Goal: Task Accomplishment & Management: Use online tool/utility

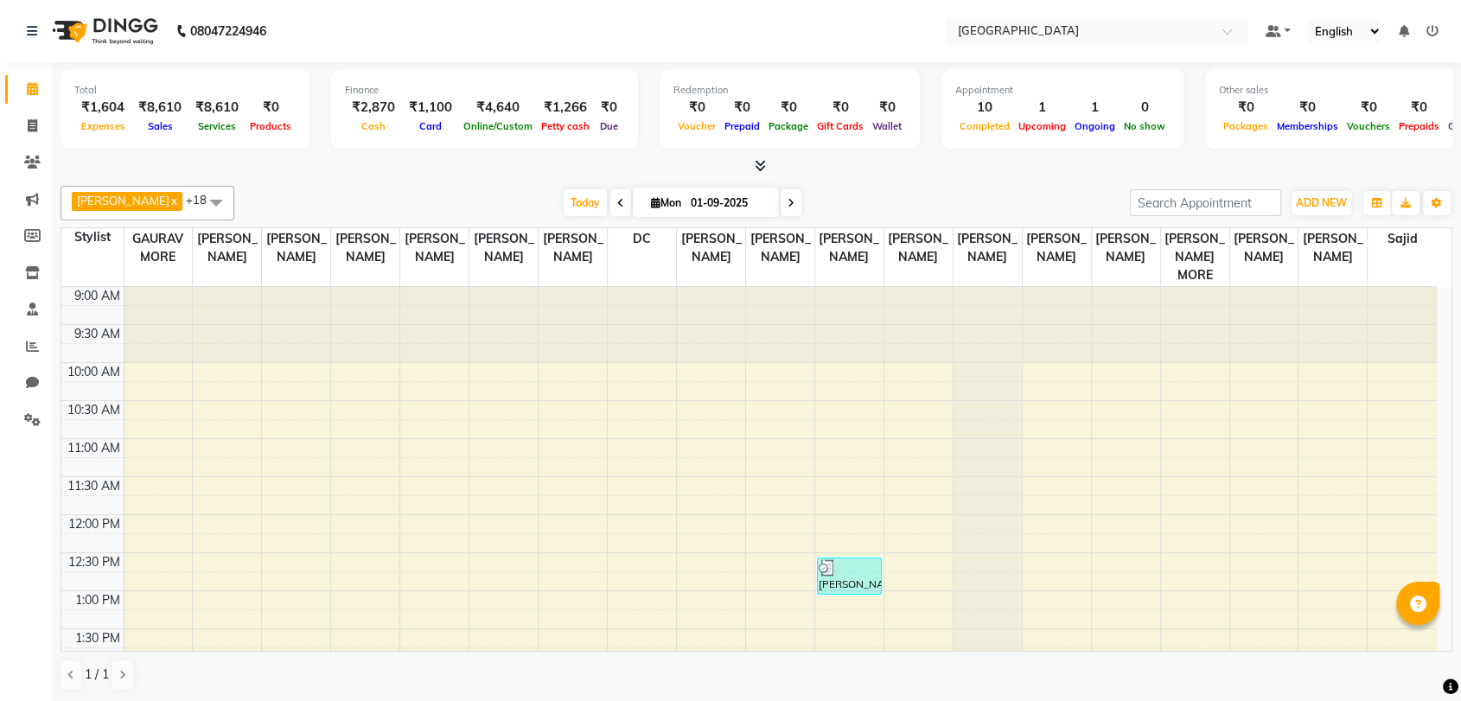
click at [299, 673] on div "1 / 1" at bounding box center [757, 675] width 1392 height 33
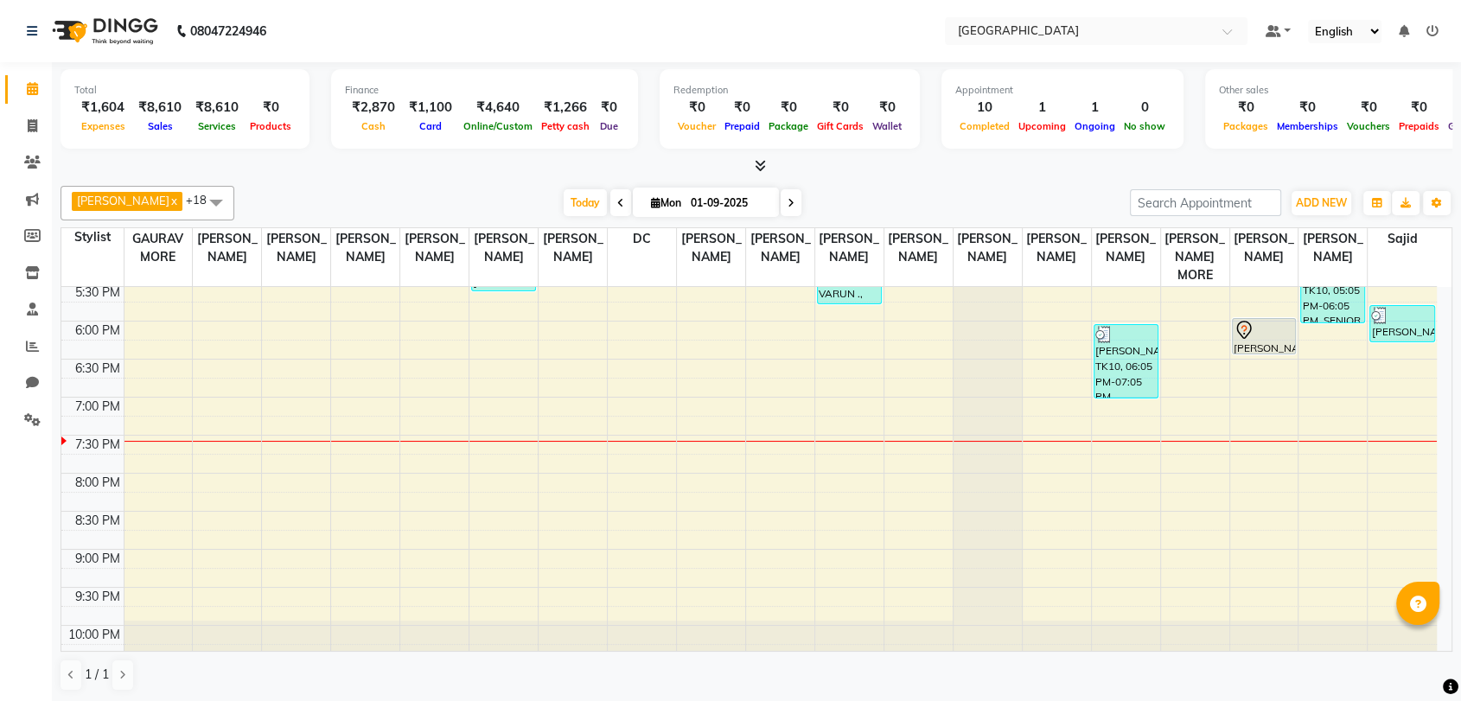
scroll to position [672, 0]
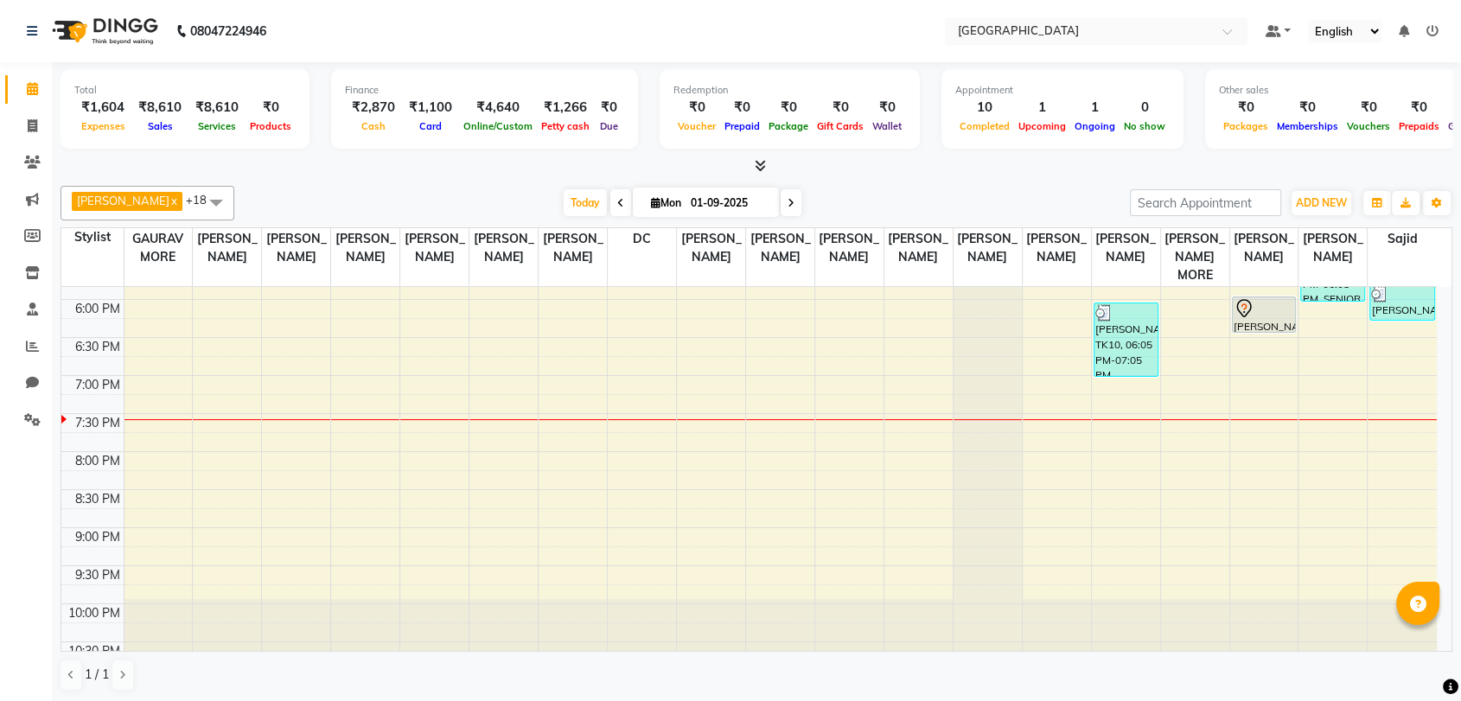
click at [772, 201] on div "[DATE] [DATE]" at bounding box center [682, 203] width 241 height 26
click at [781, 203] on span at bounding box center [791, 202] width 21 height 27
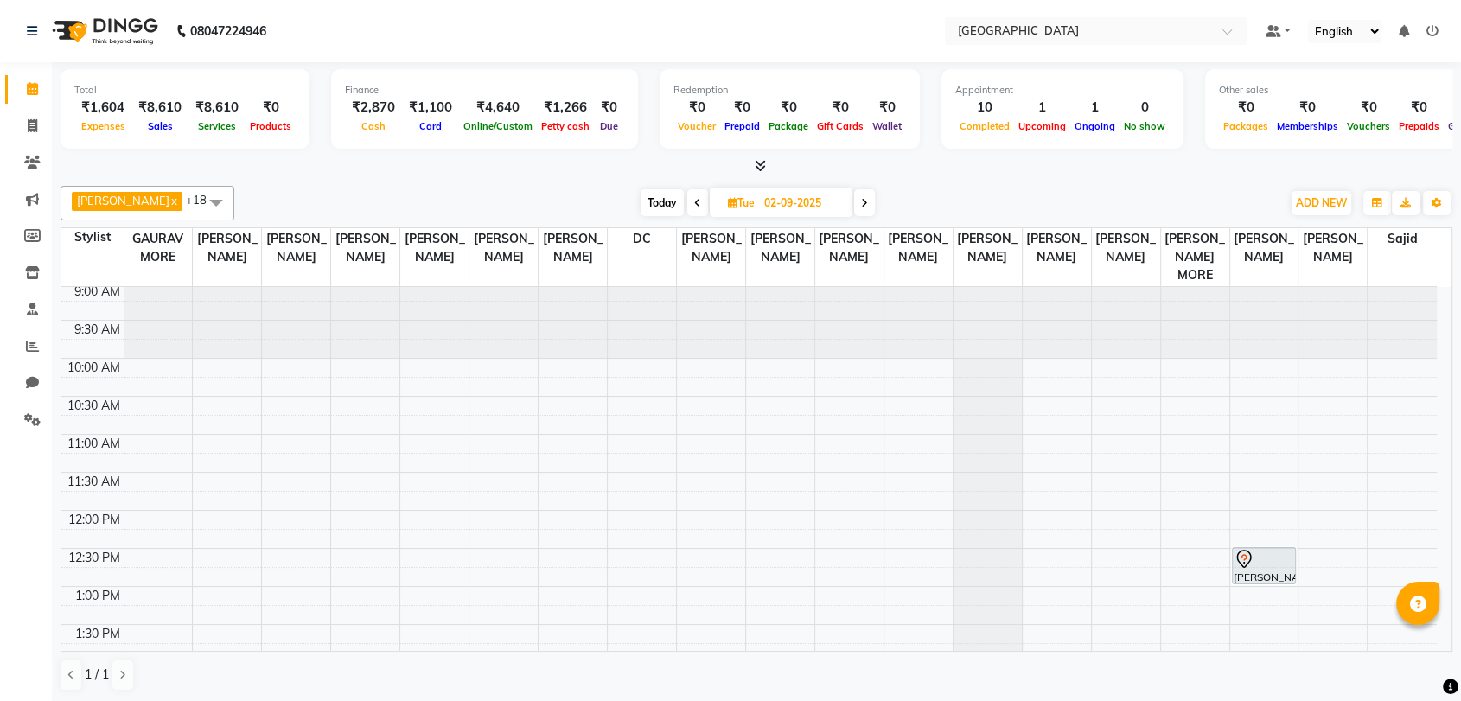
scroll to position [0, 0]
click at [672, 202] on span "Today" at bounding box center [661, 202] width 43 height 27
type input "01-09-2025"
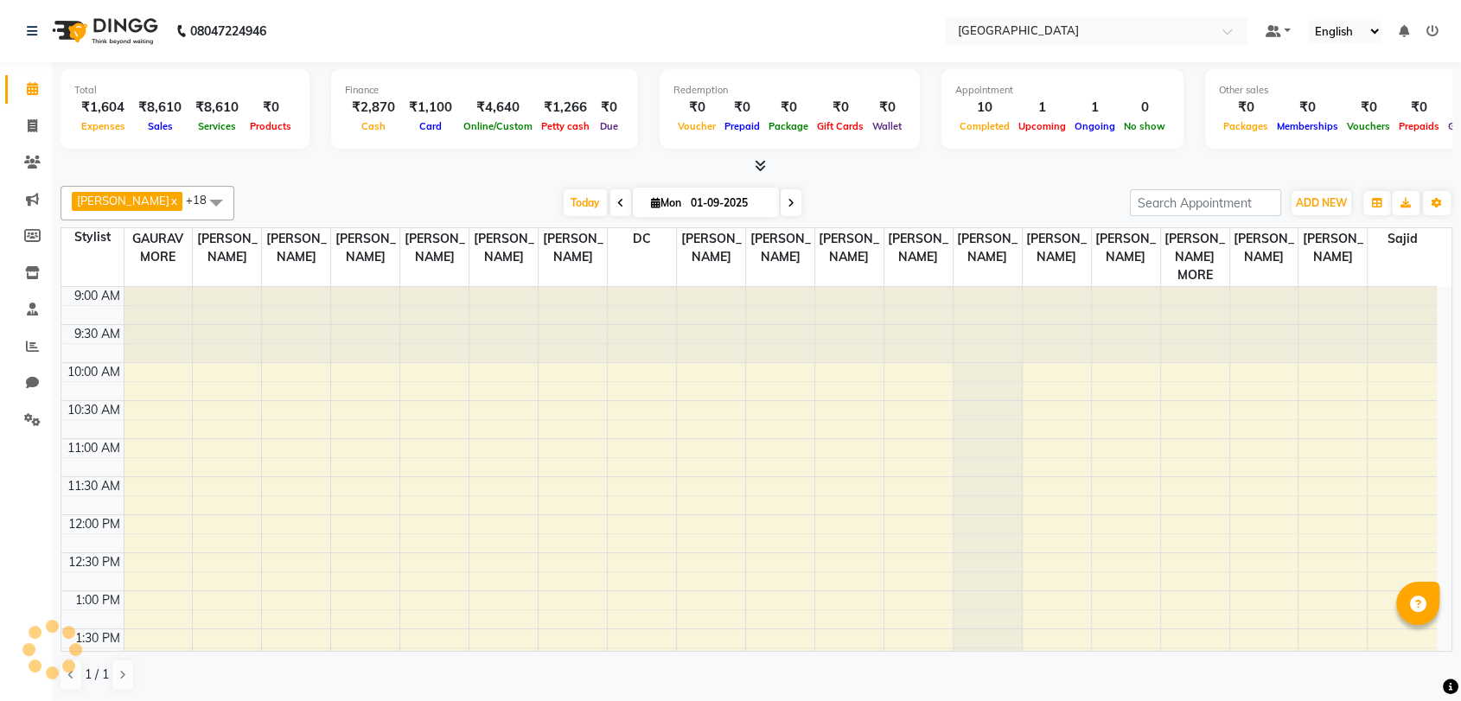
scroll to position [694, 0]
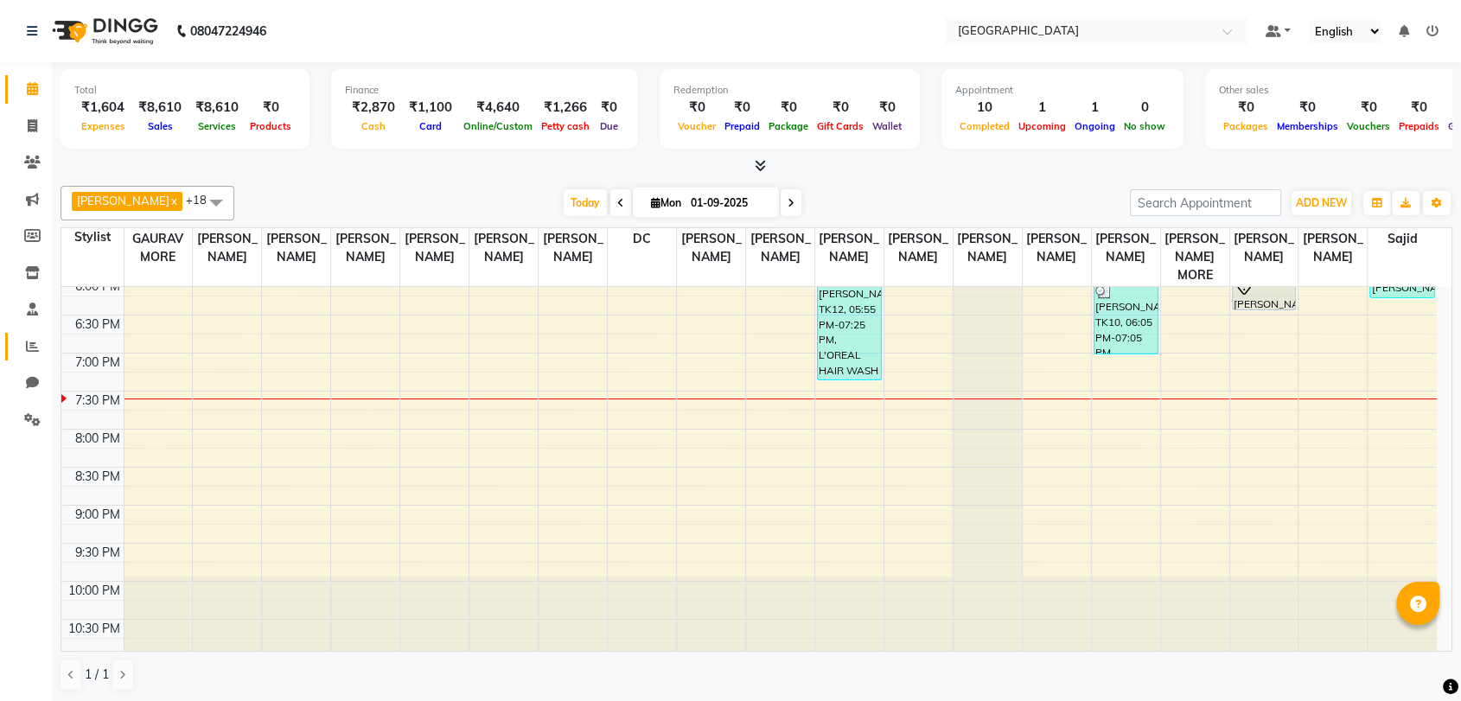
click at [36, 348] on icon at bounding box center [32, 346] width 13 height 13
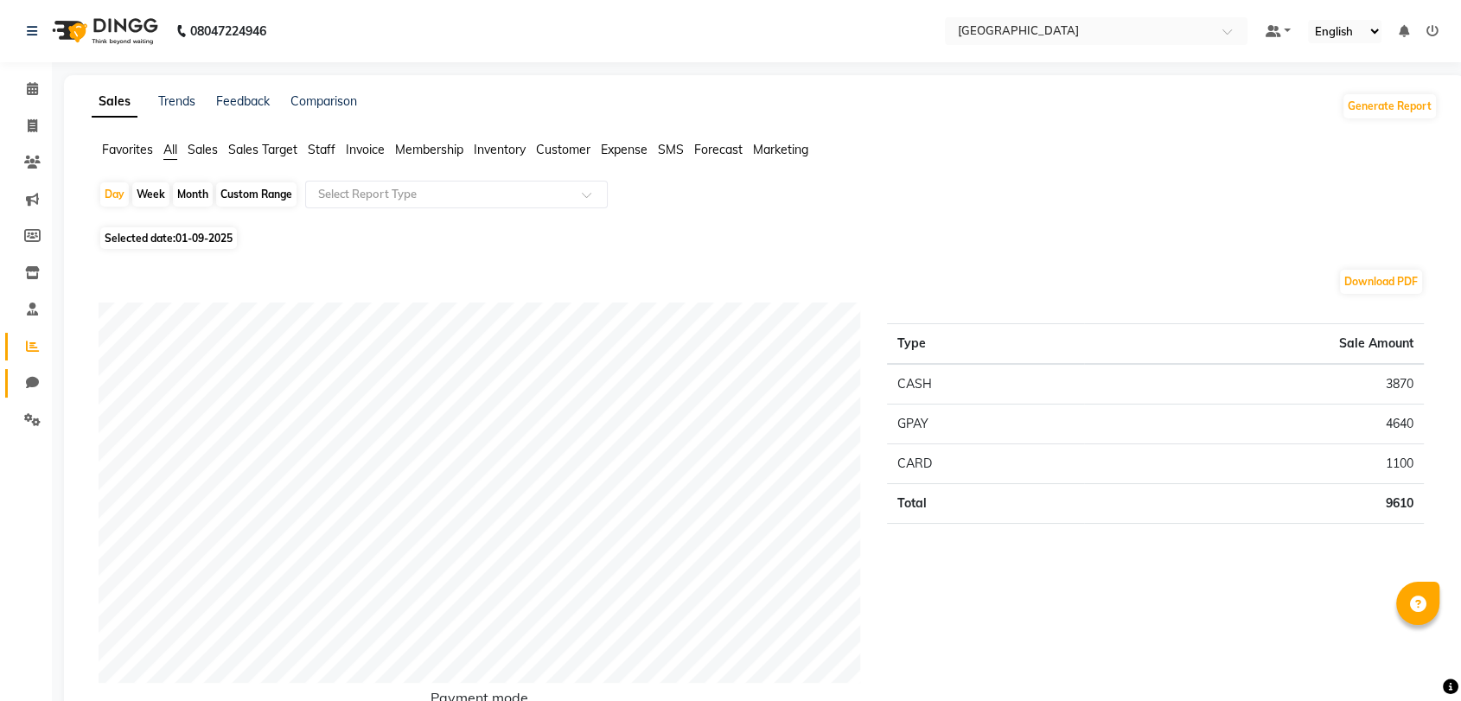
click at [46, 391] on span at bounding box center [32, 383] width 30 height 20
select select "100"
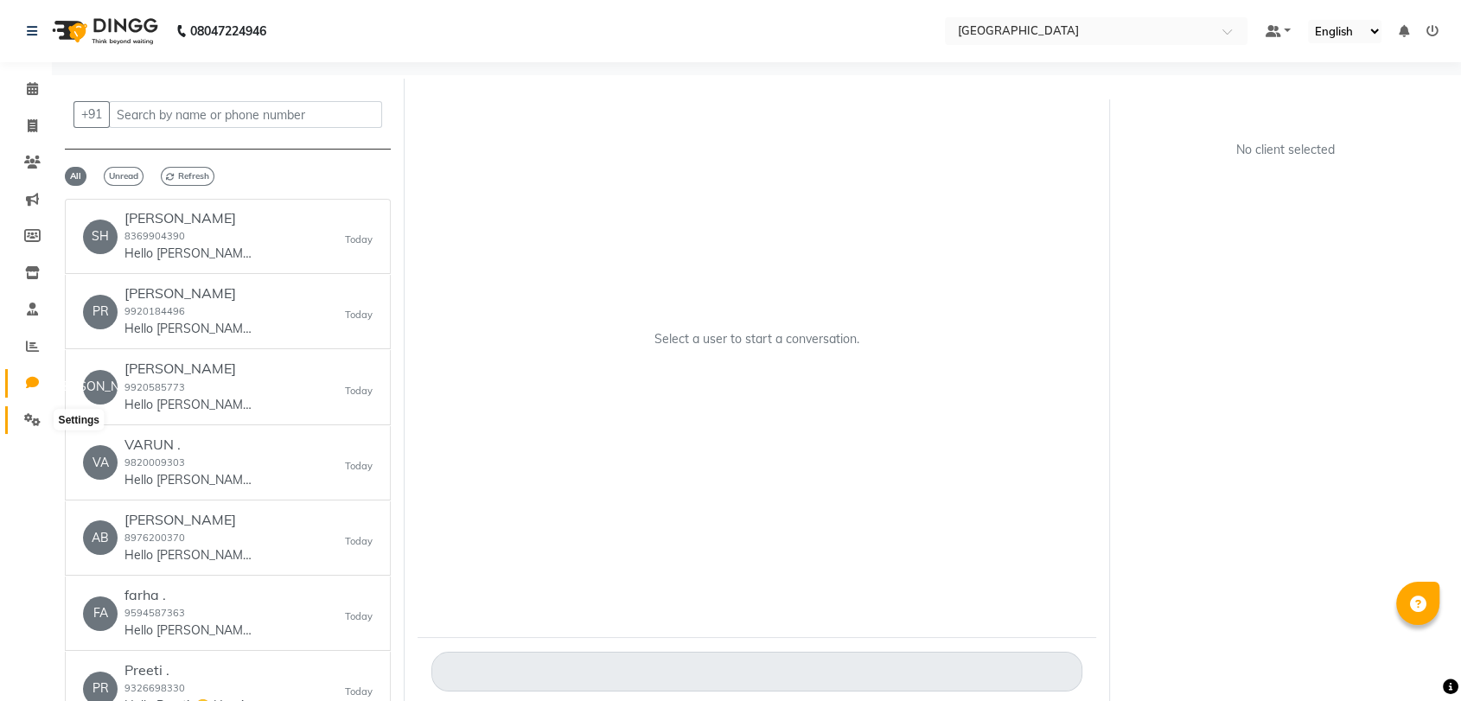
click at [33, 417] on icon at bounding box center [32, 419] width 16 height 13
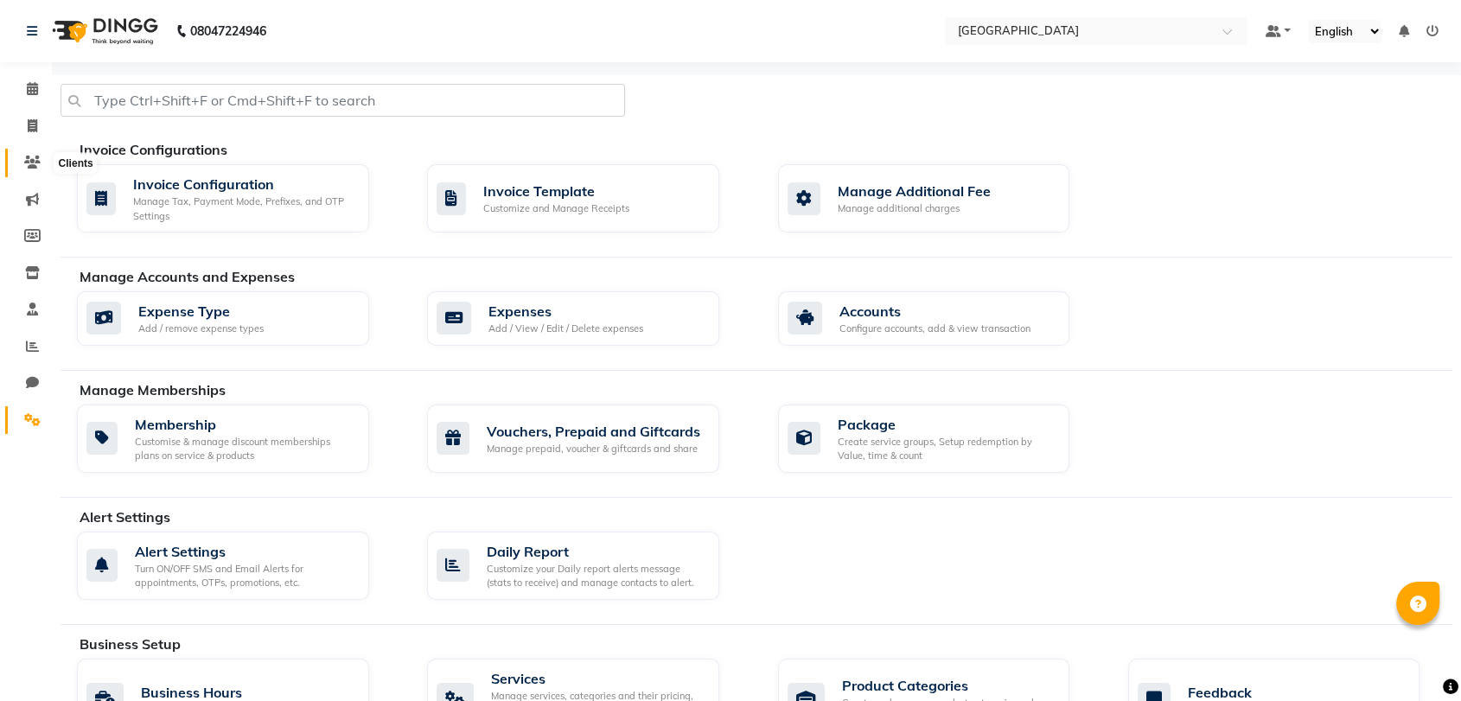
click at [26, 171] on span at bounding box center [32, 163] width 30 height 20
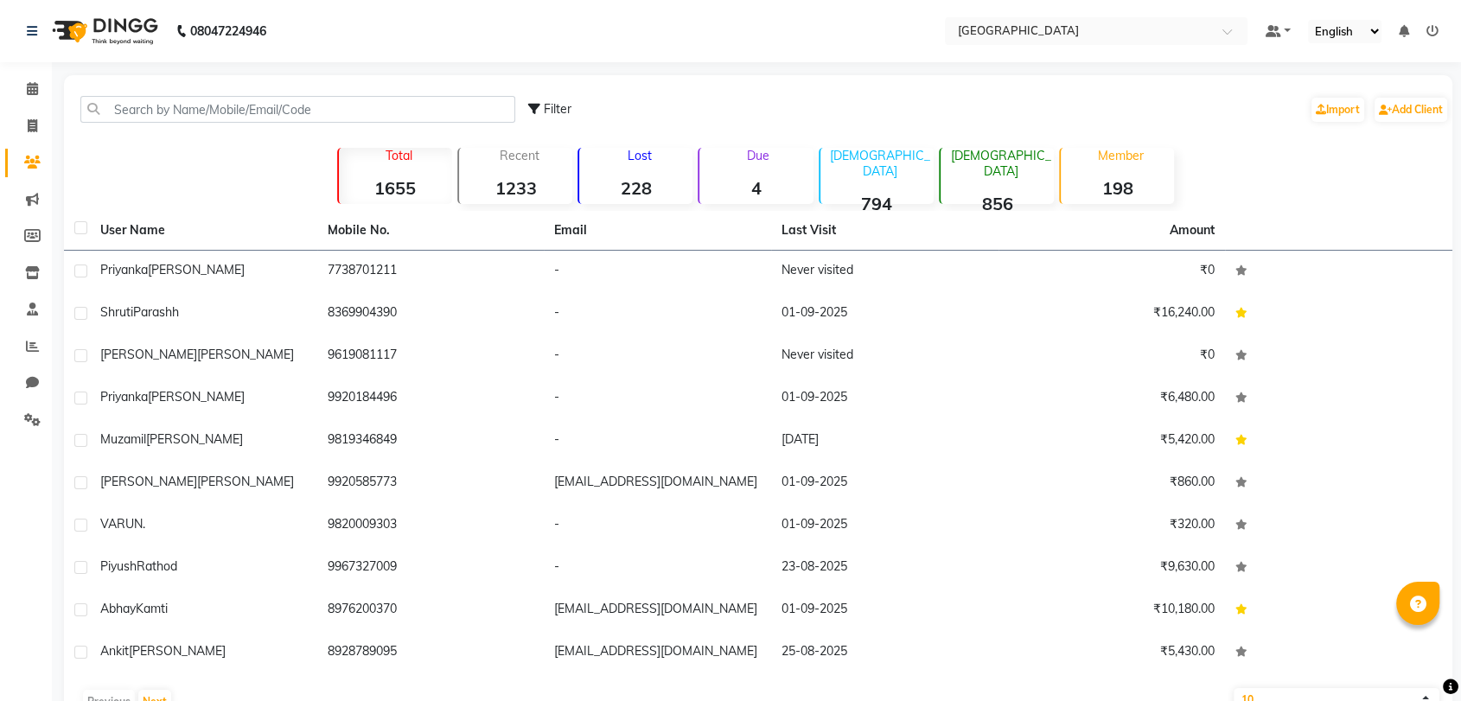
click at [0, 127] on li "Invoice" at bounding box center [26, 126] width 52 height 37
click at [21, 124] on span at bounding box center [32, 127] width 30 height 20
select select "service"
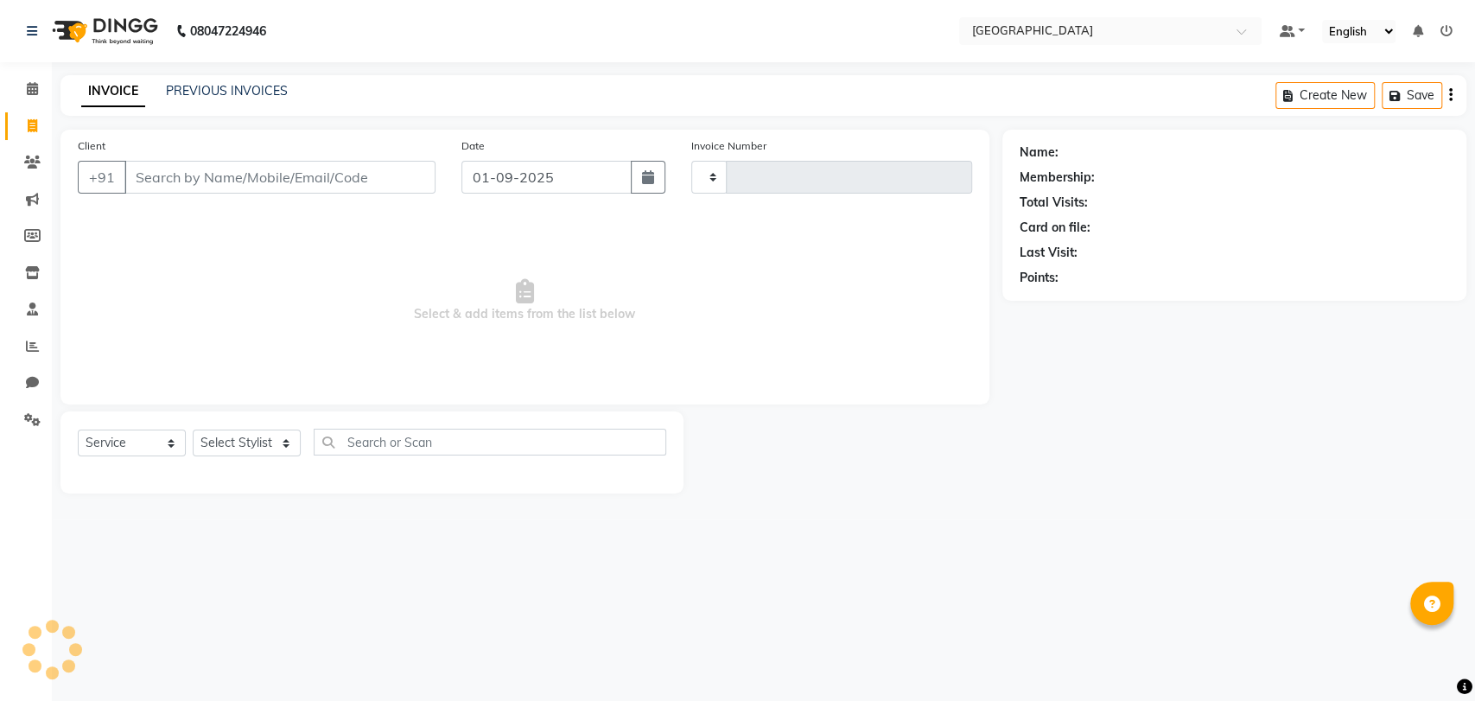
type input "3232"
select select "8096"
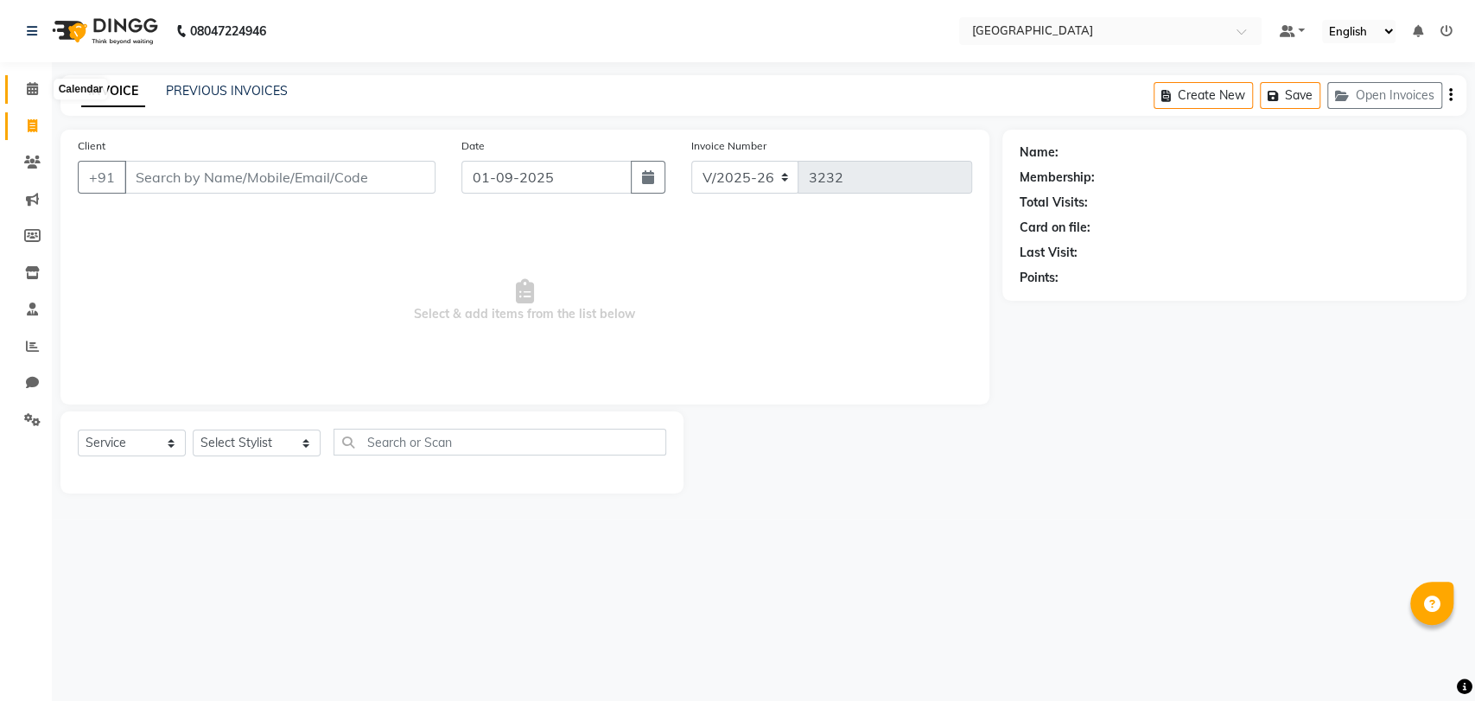
click at [35, 95] on icon at bounding box center [32, 88] width 11 height 13
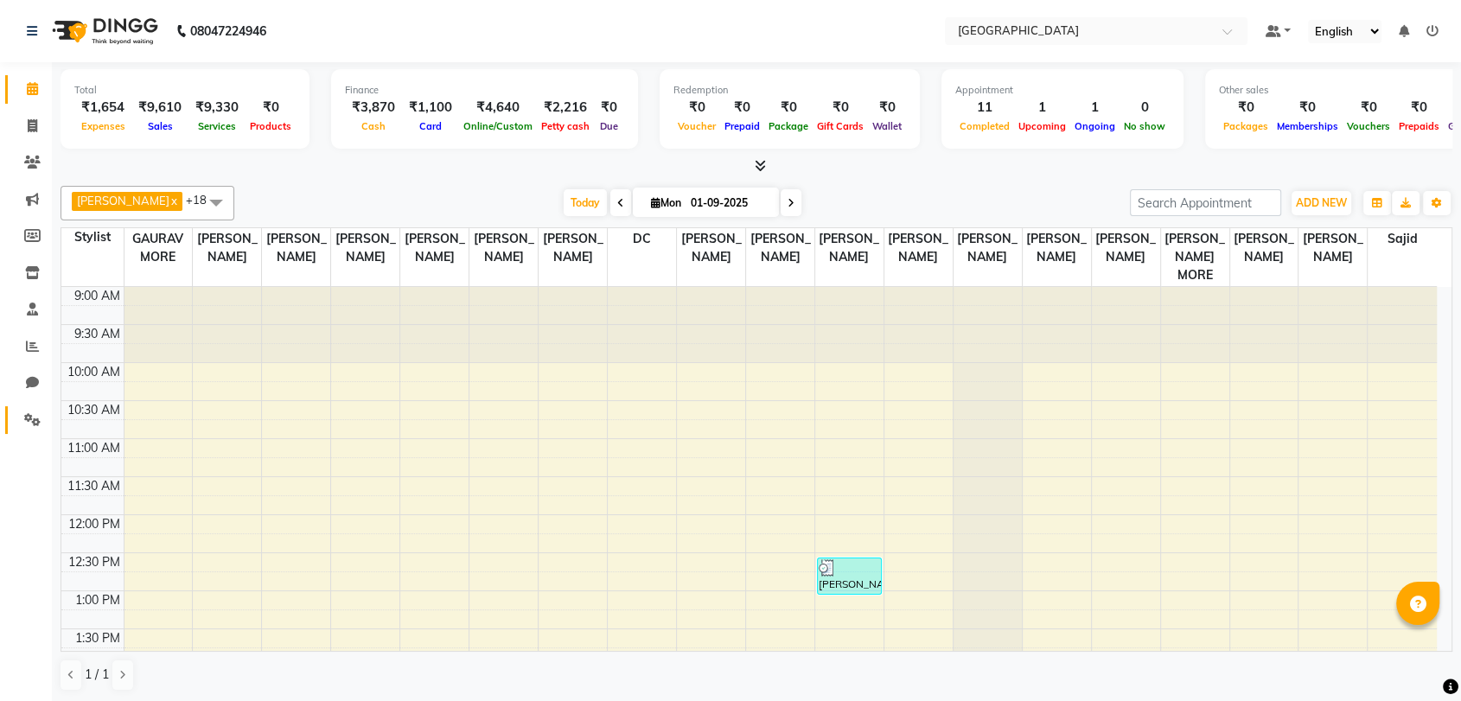
click at [35, 406] on link "Settings" at bounding box center [25, 420] width 41 height 29
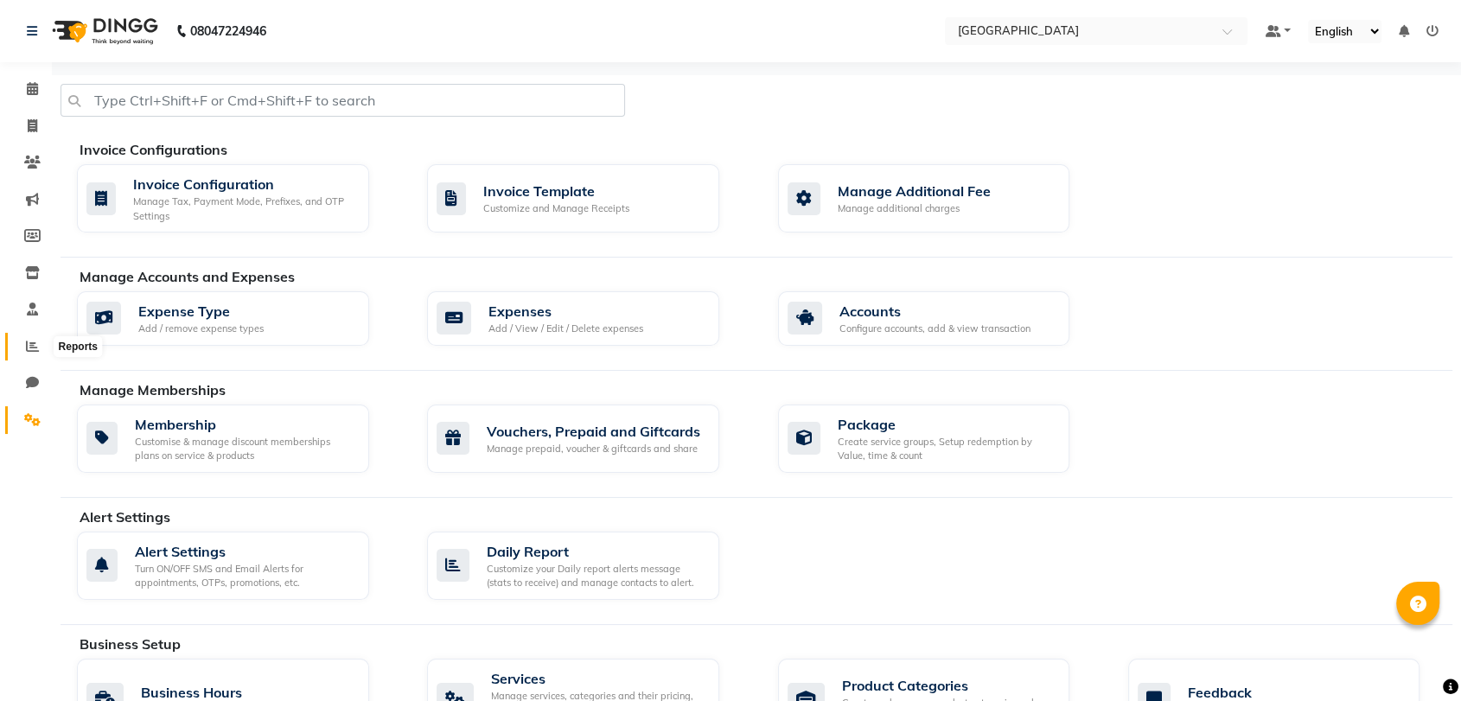
click at [26, 341] on icon at bounding box center [32, 346] width 13 height 13
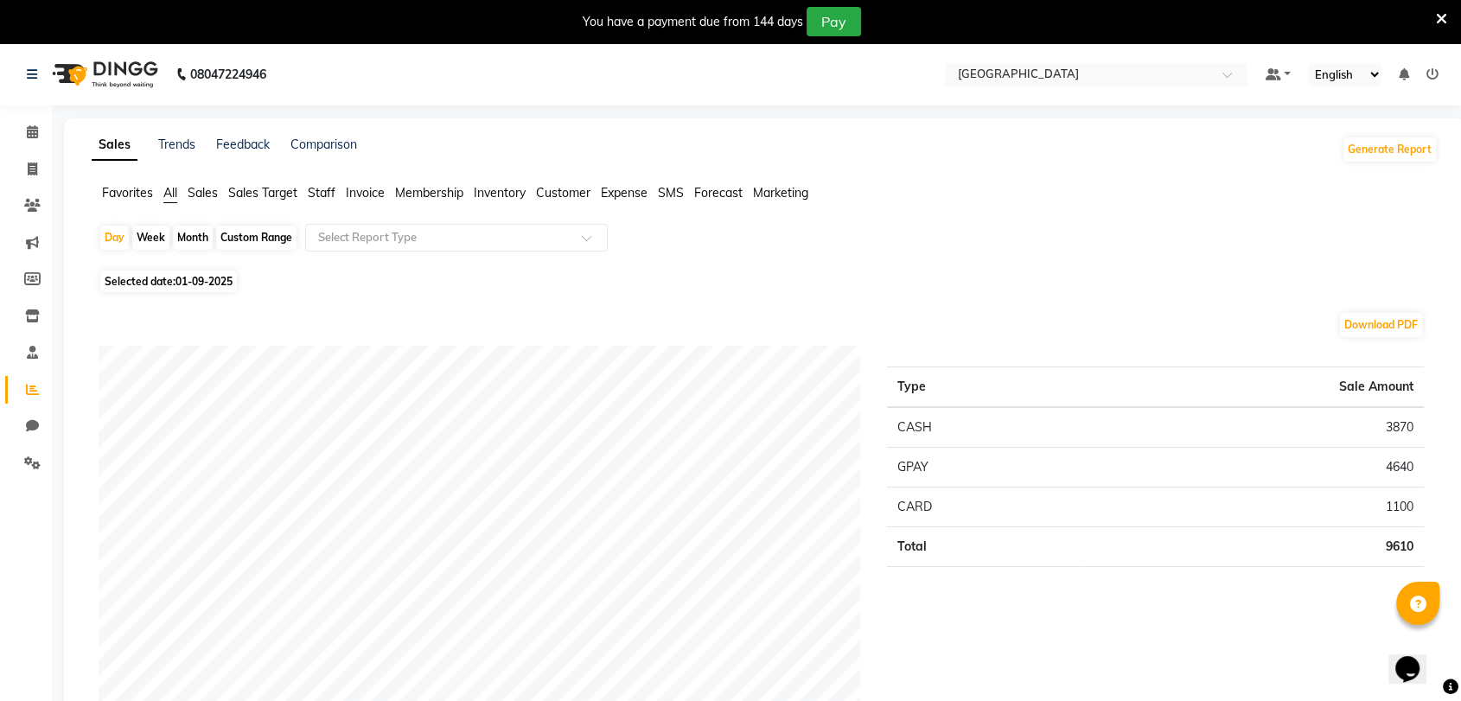
click at [1437, 20] on icon at bounding box center [1441, 19] width 11 height 16
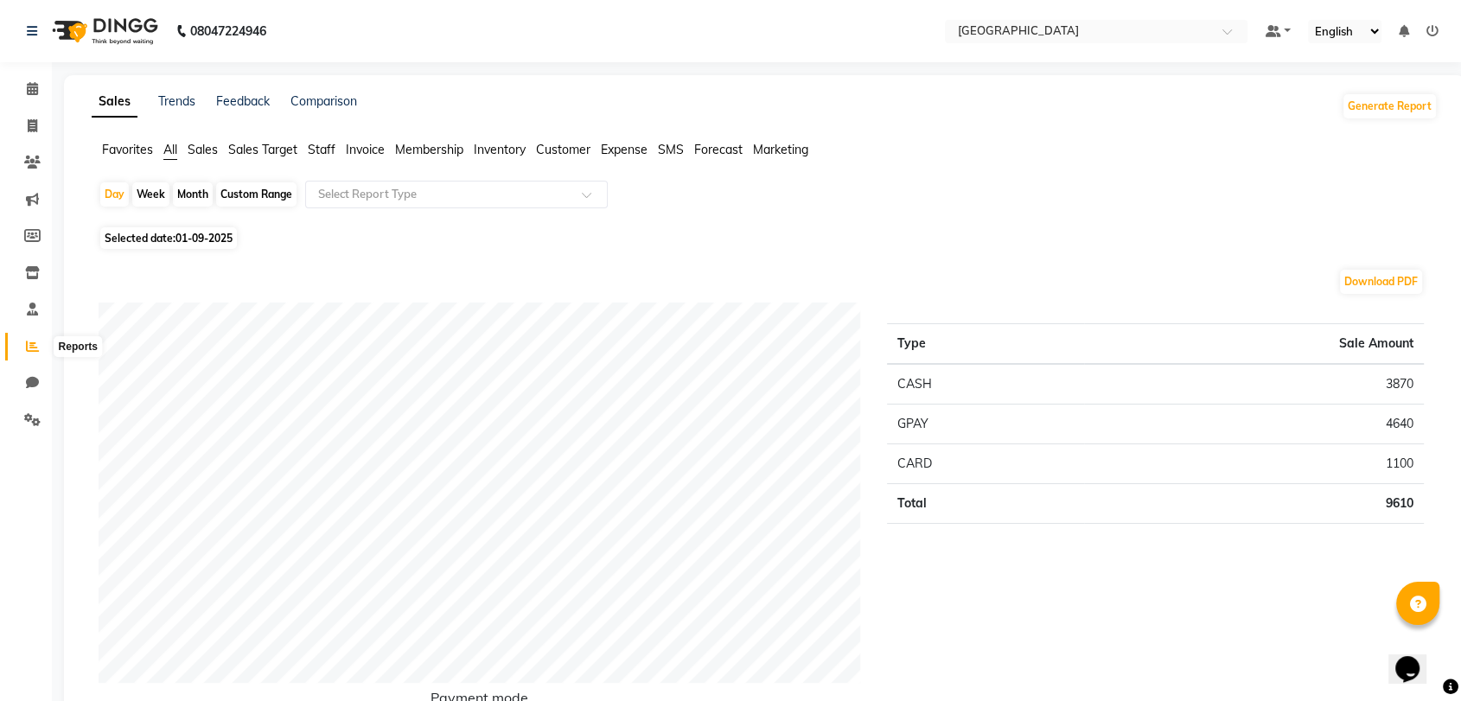
click at [32, 340] on icon at bounding box center [32, 346] width 13 height 13
click at [33, 94] on icon at bounding box center [32, 88] width 11 height 13
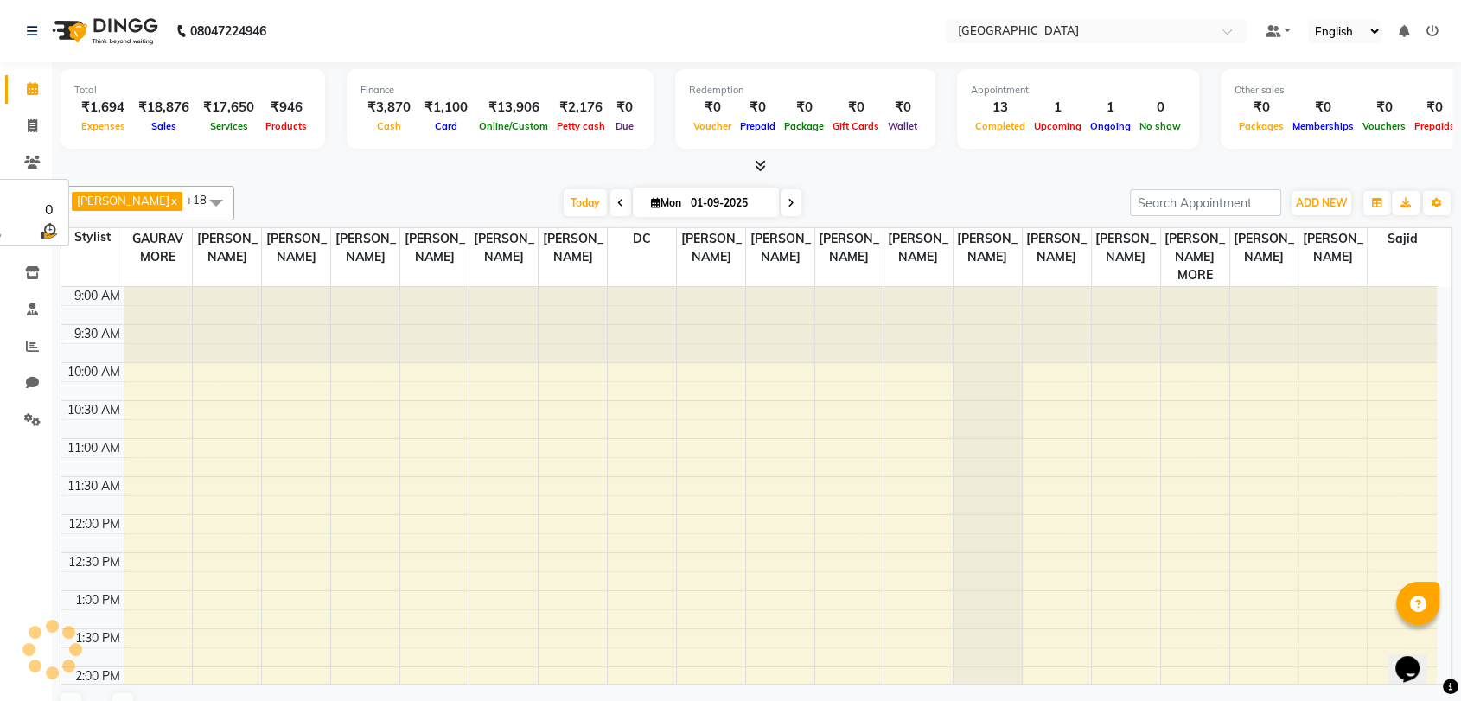
scroll to position [662, 0]
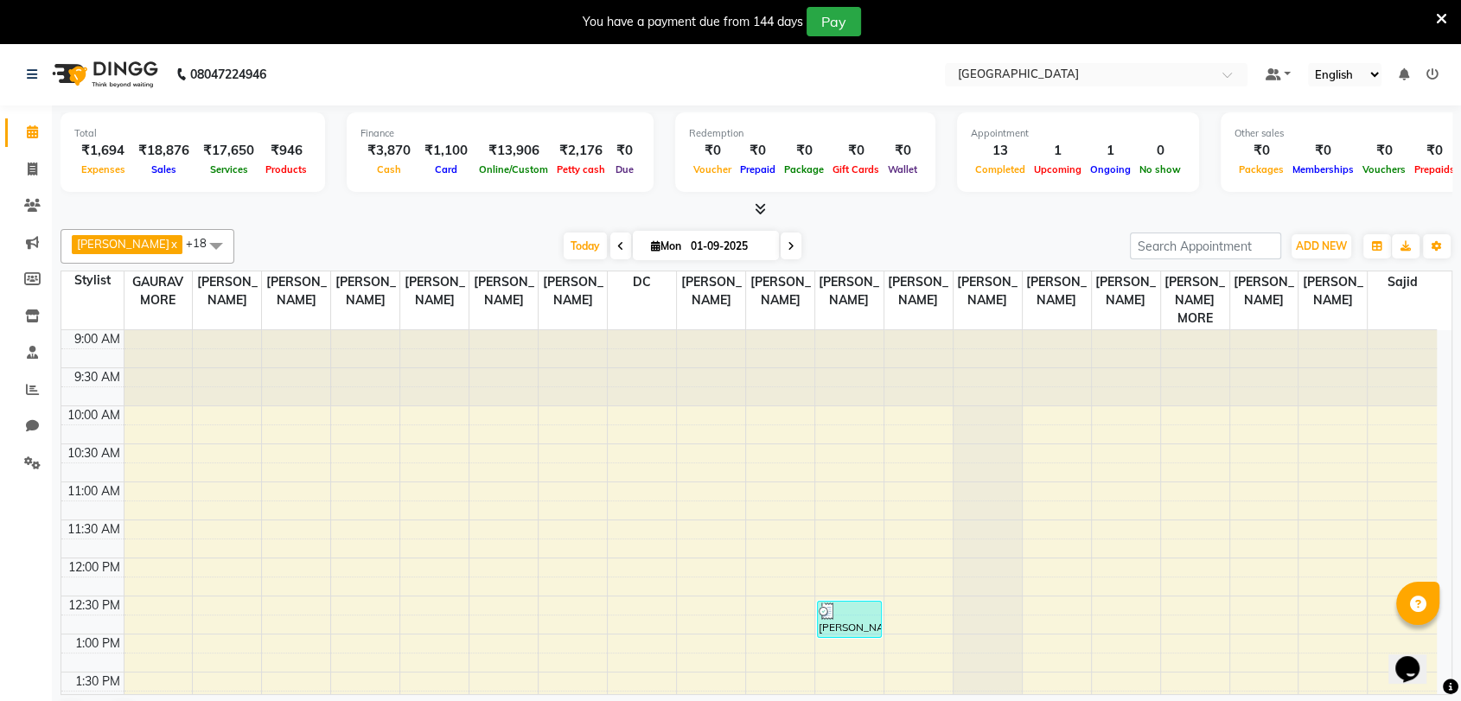
click at [1438, 29] on div at bounding box center [1441, 21] width 11 height 29
click at [1438, 11] on icon at bounding box center [1441, 19] width 11 height 16
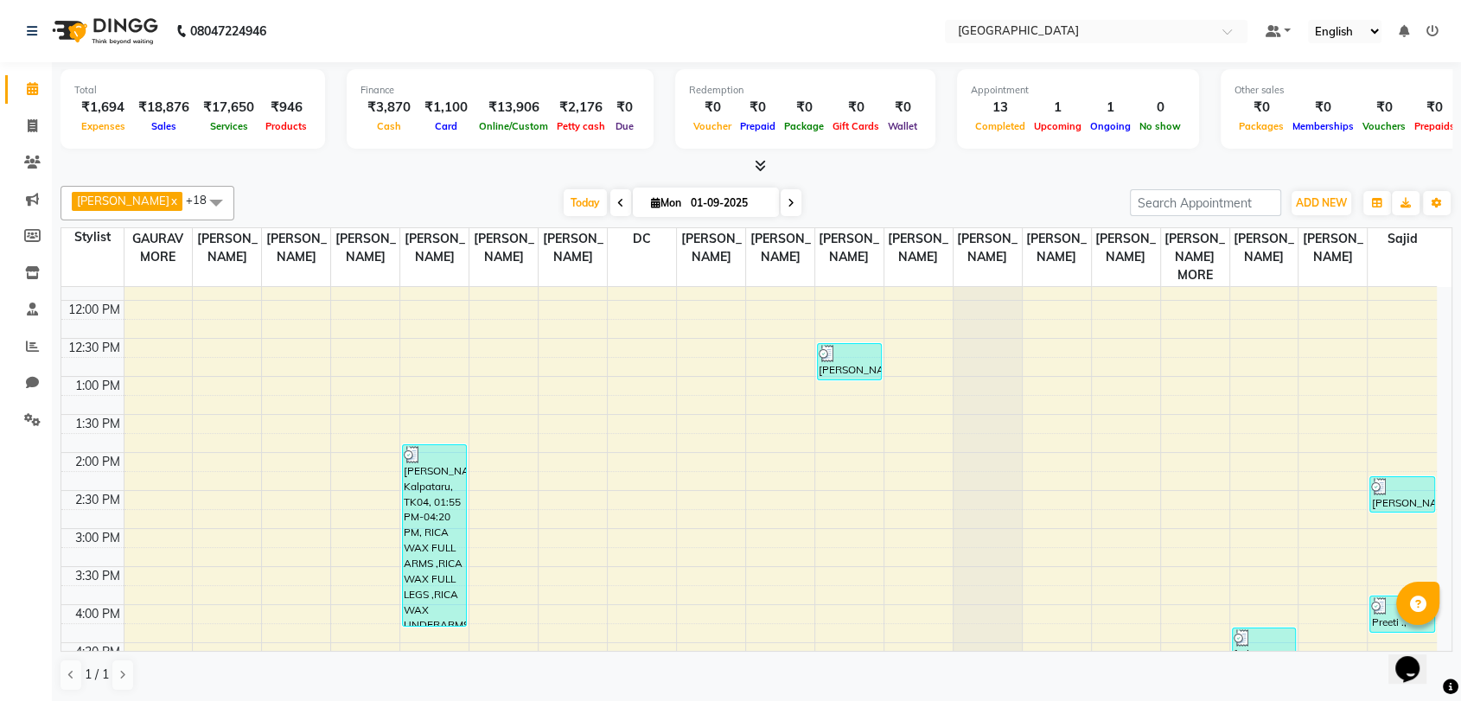
scroll to position [480, 0]
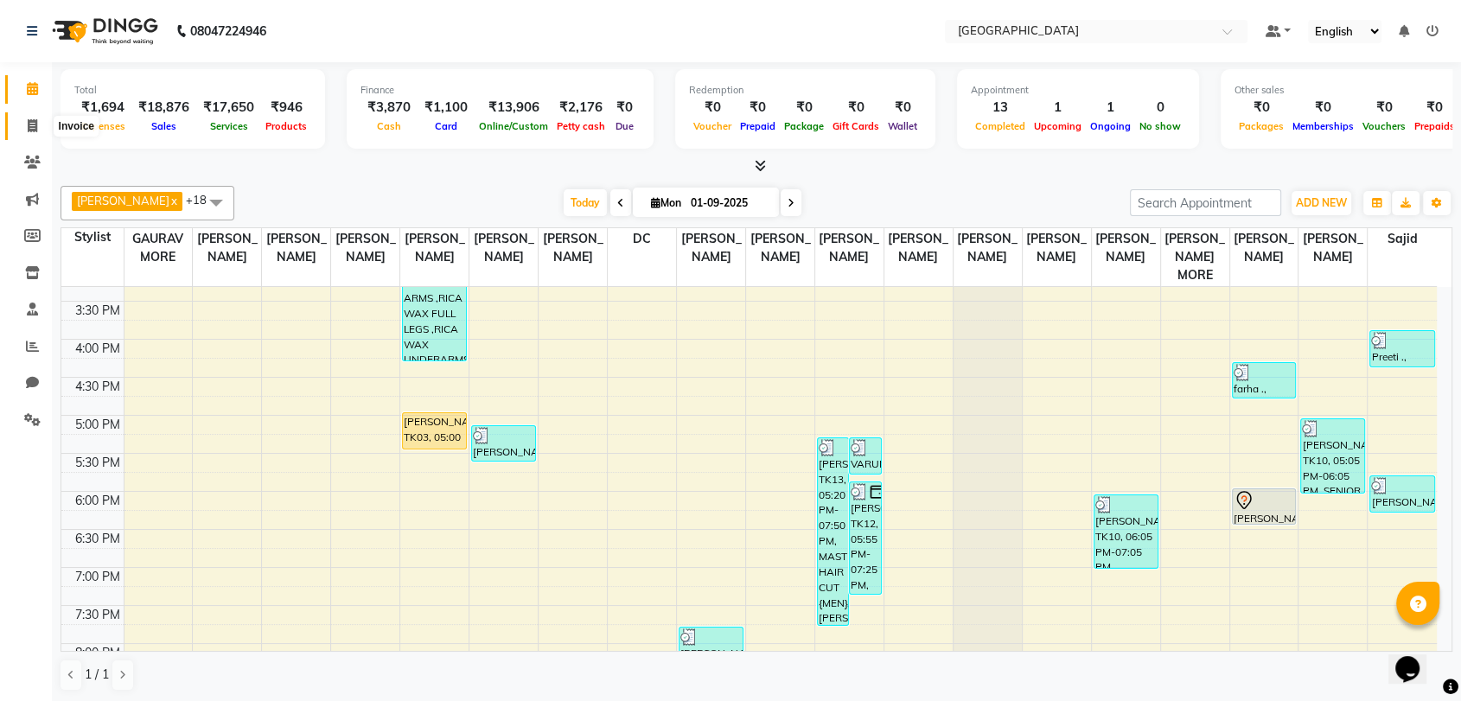
click at [22, 131] on span at bounding box center [32, 127] width 30 height 20
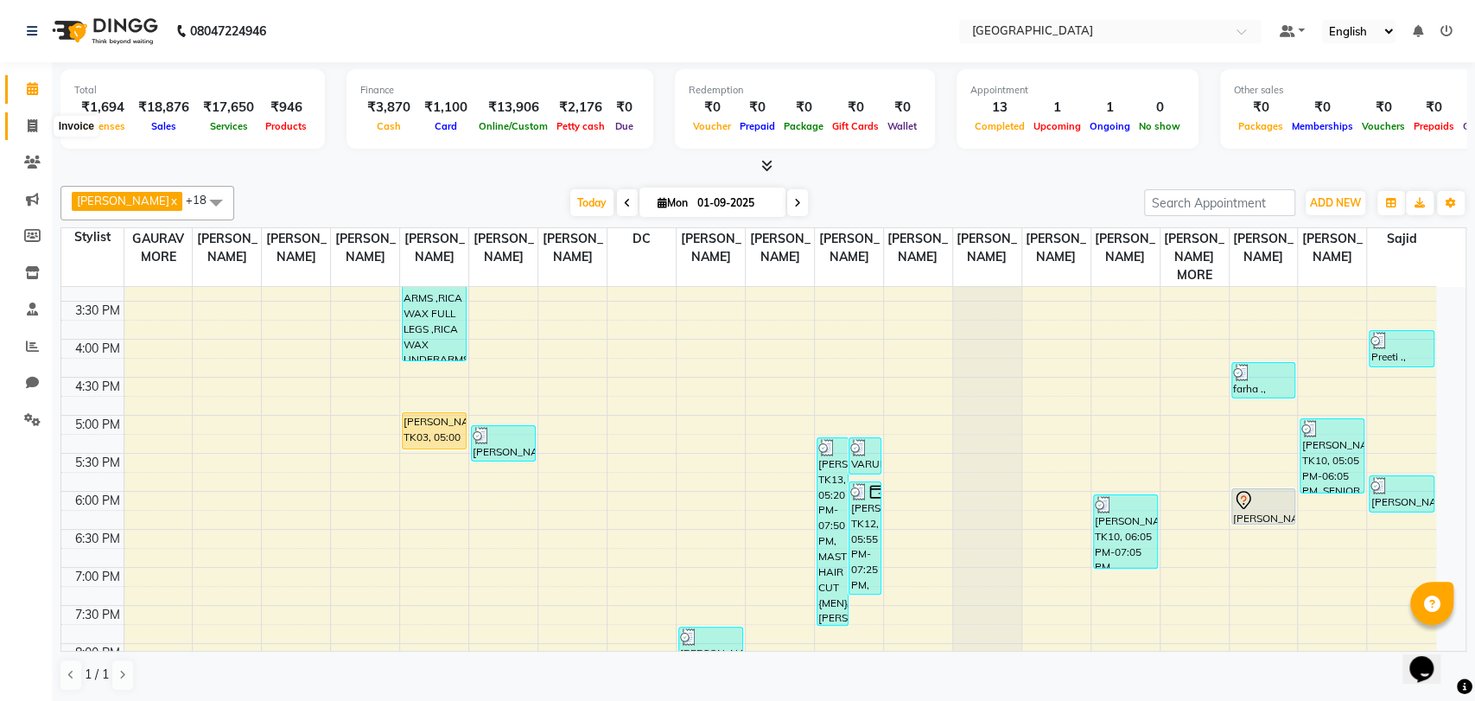
select select "8096"
select select "service"
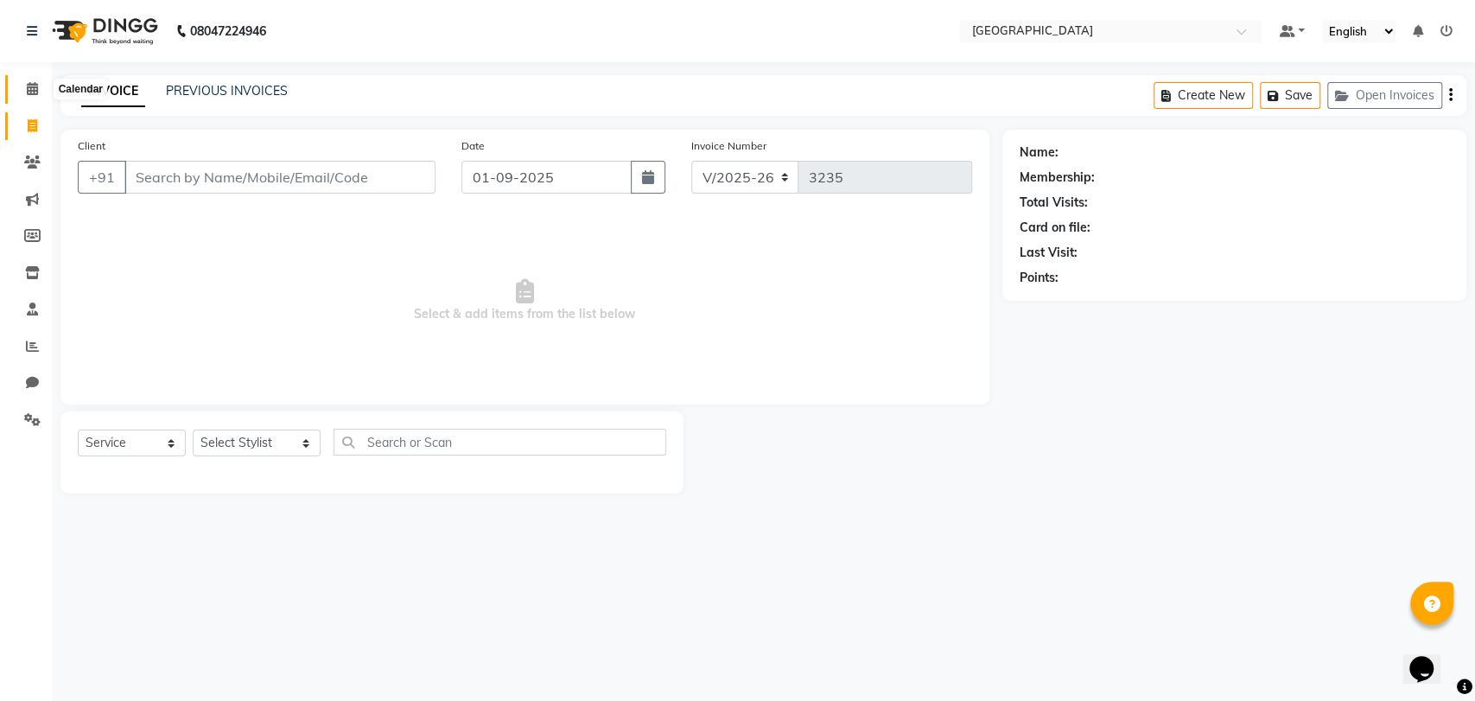
click at [28, 86] on icon at bounding box center [32, 88] width 11 height 13
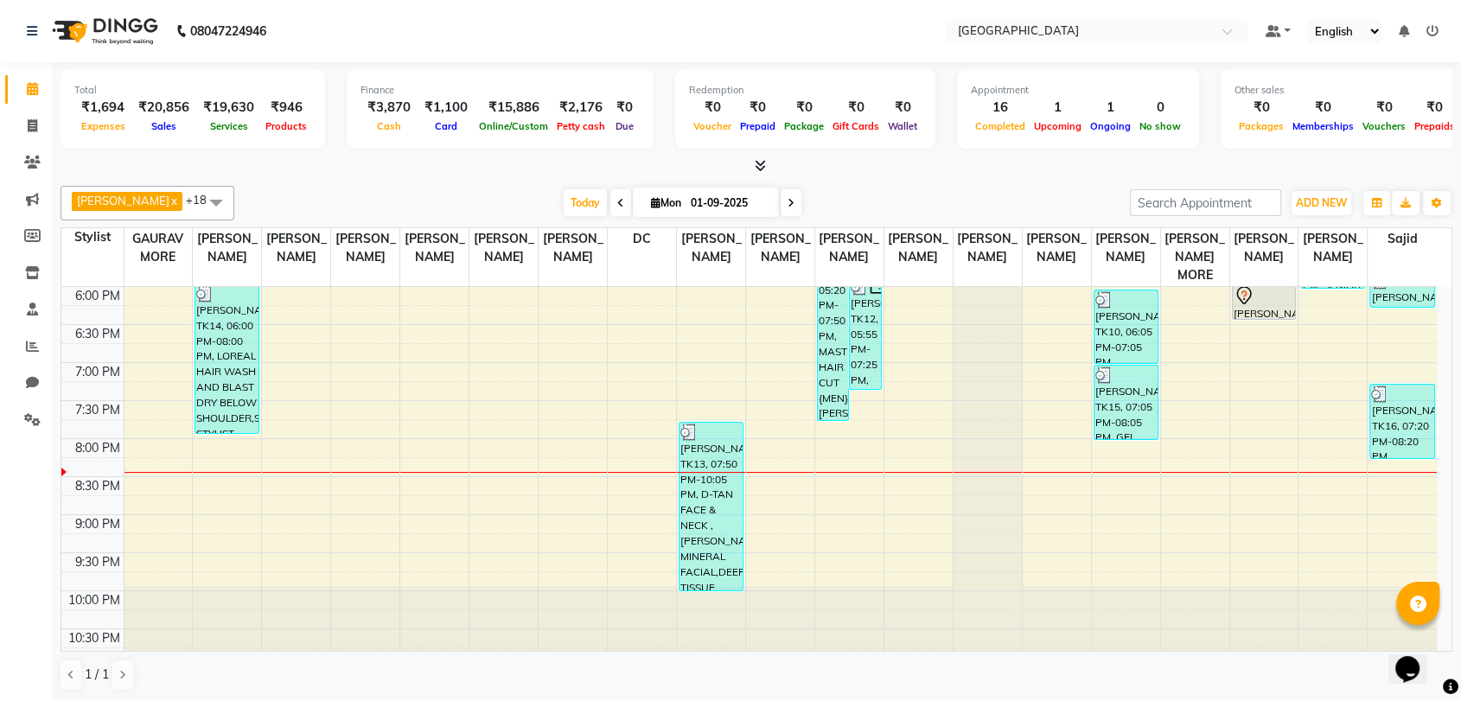
scroll to position [694, 0]
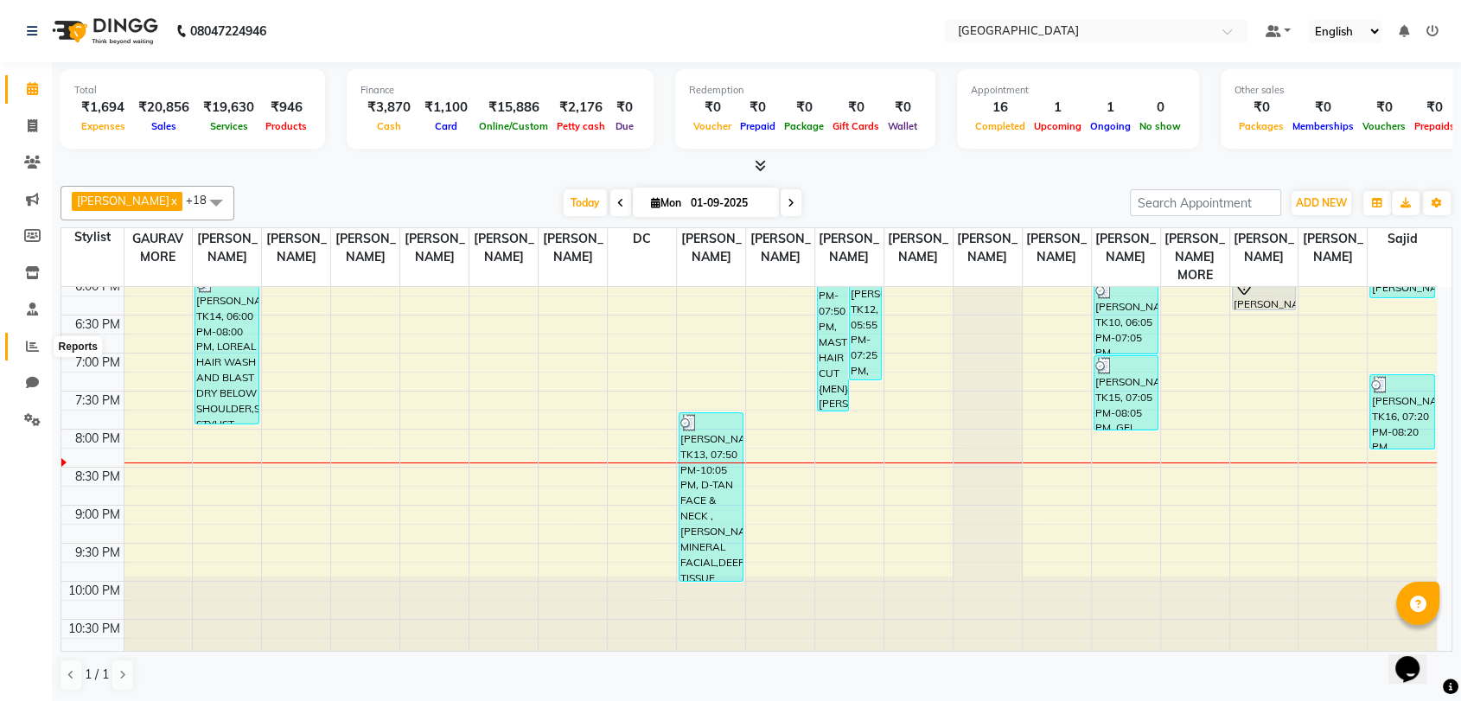
click at [31, 353] on icon at bounding box center [32, 346] width 13 height 13
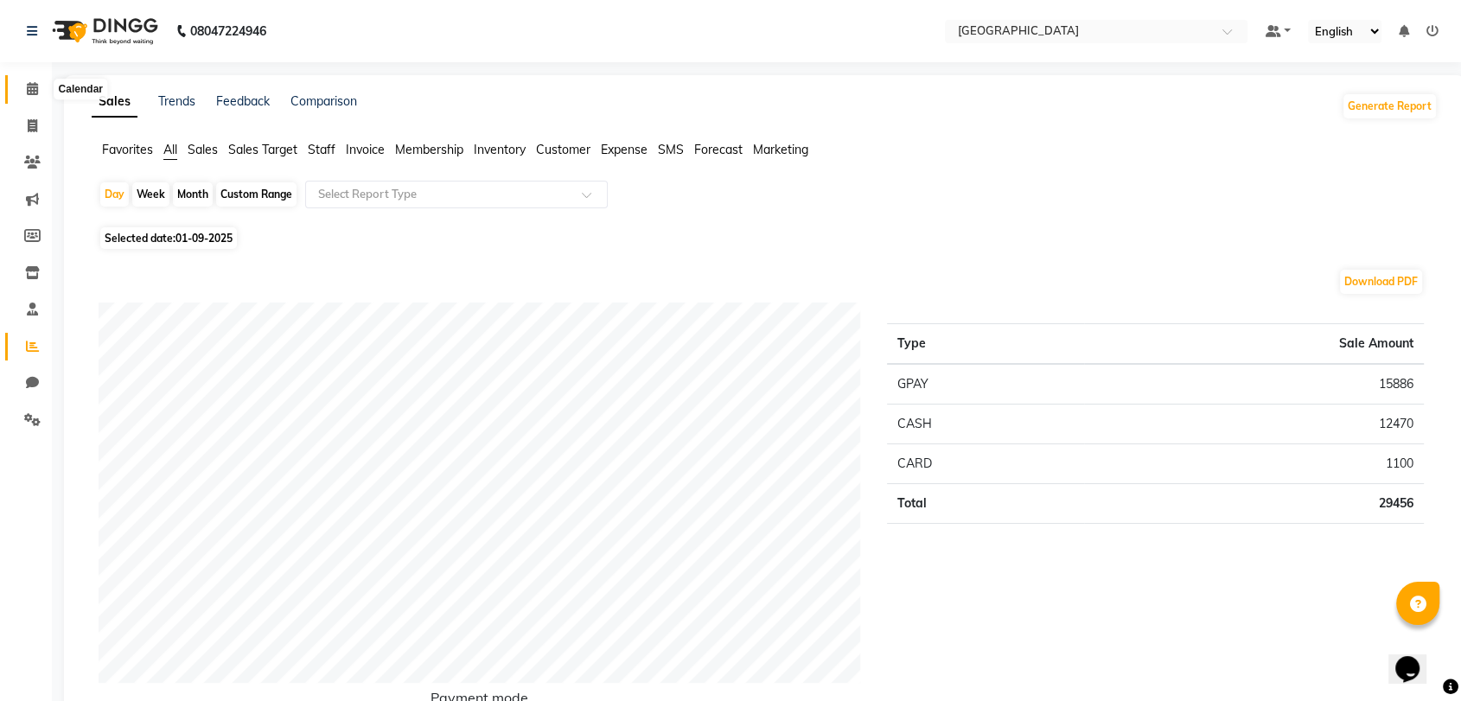
click at [35, 87] on icon at bounding box center [32, 88] width 11 height 13
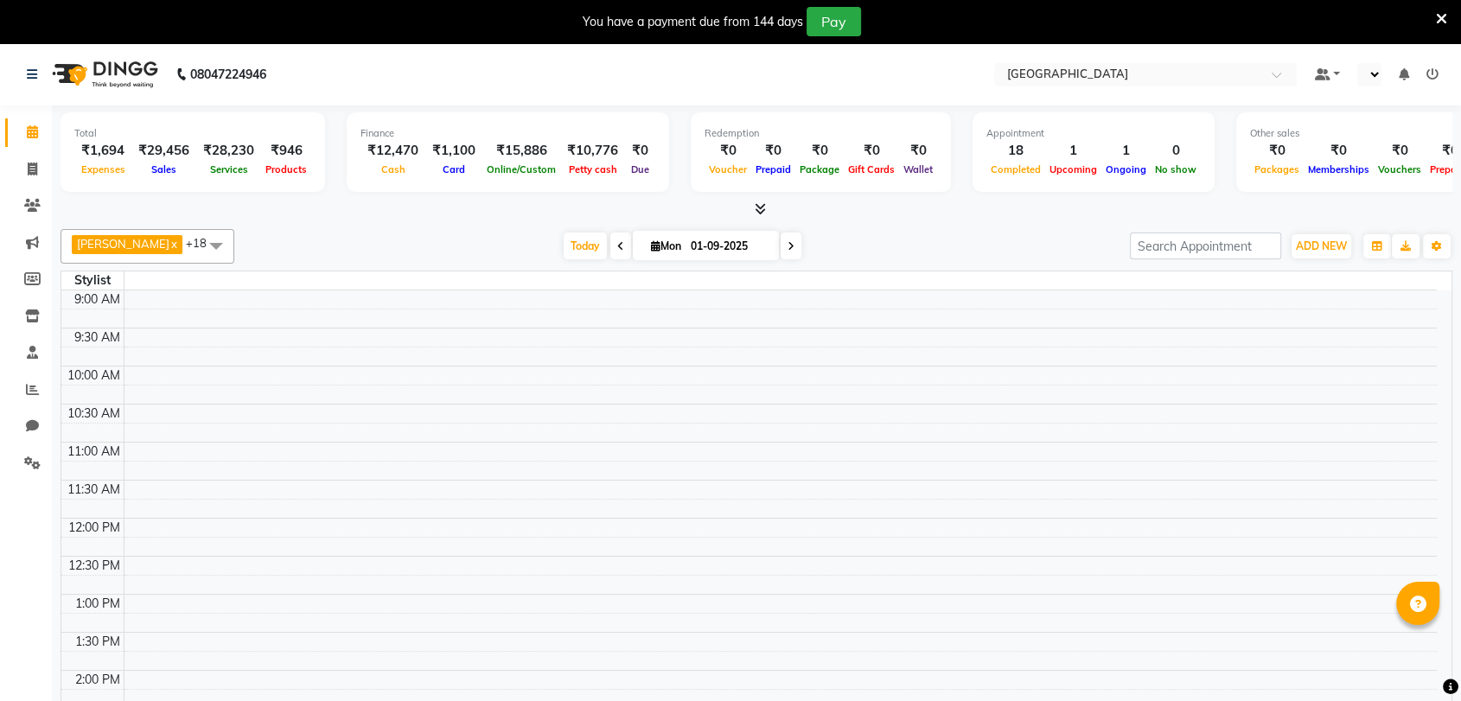
select select "en"
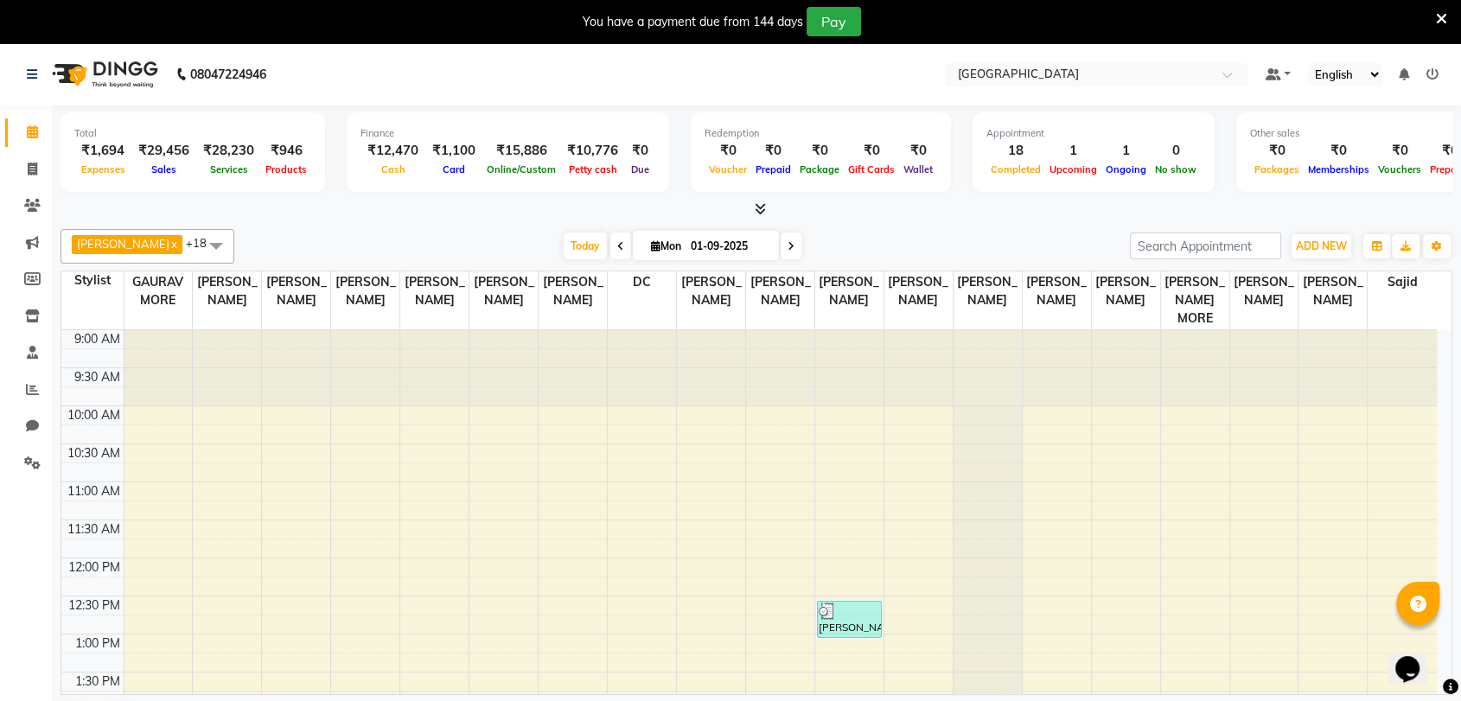
click at [1438, 16] on icon at bounding box center [1441, 19] width 11 height 16
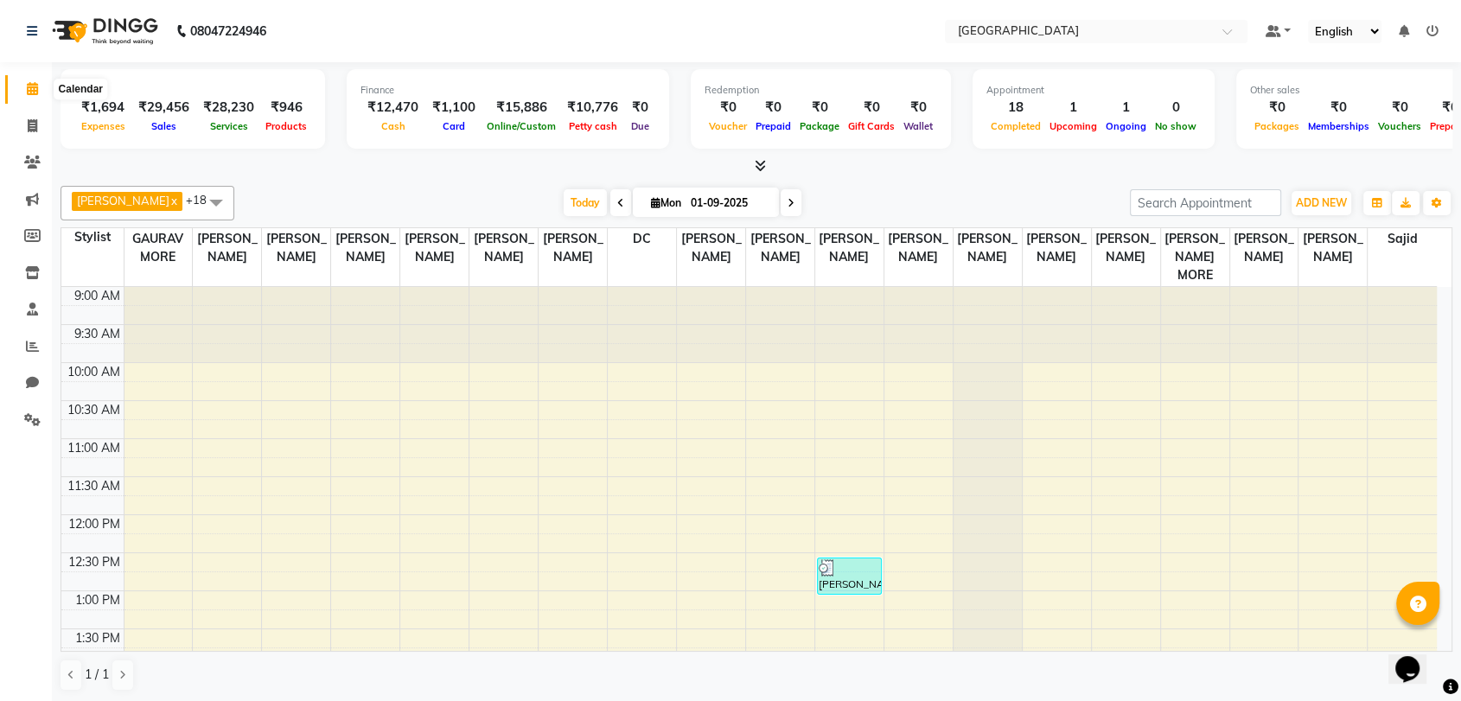
click at [18, 90] on span at bounding box center [32, 90] width 30 height 20
